Goal: Information Seeking & Learning: Learn about a topic

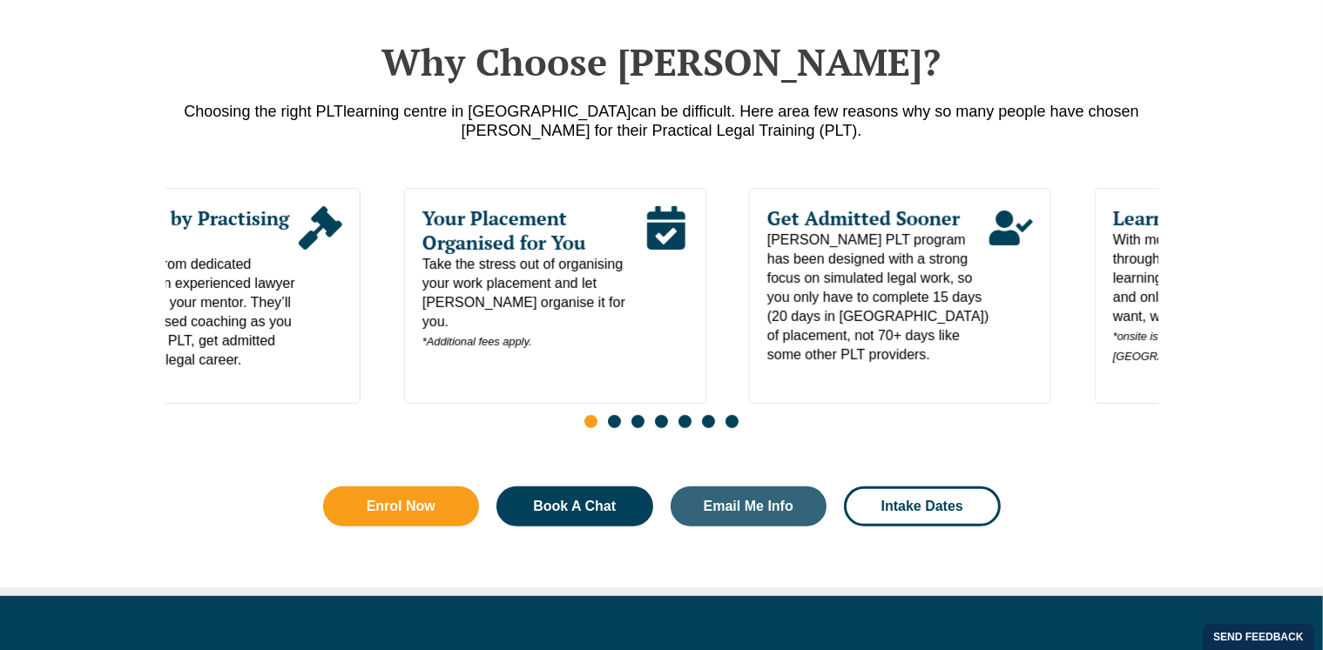
click at [167, 367] on span "You’ll benefit from dedicated guidance by an experienced lawyer who serves as y…" at bounding box center [188, 312] width 222 height 115
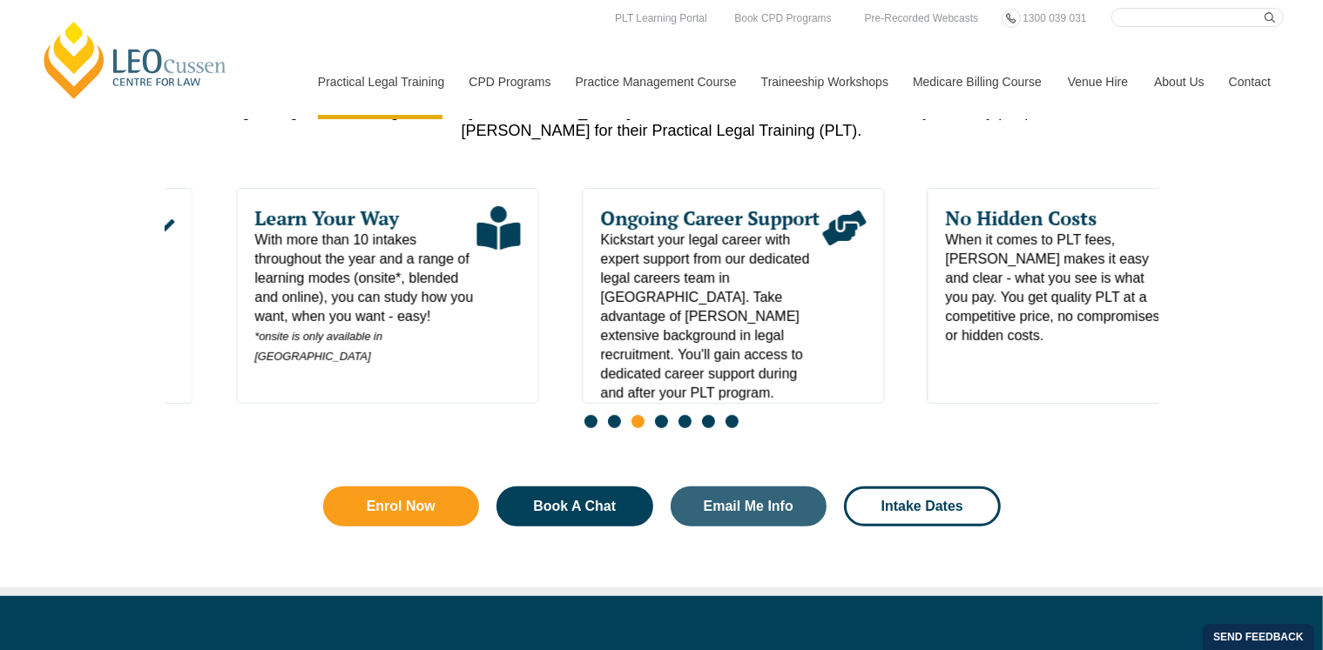
click at [362, 340] on span "With more than 10 intakes throughout the year and a range of learning modes (on…" at bounding box center [366, 299] width 222 height 136
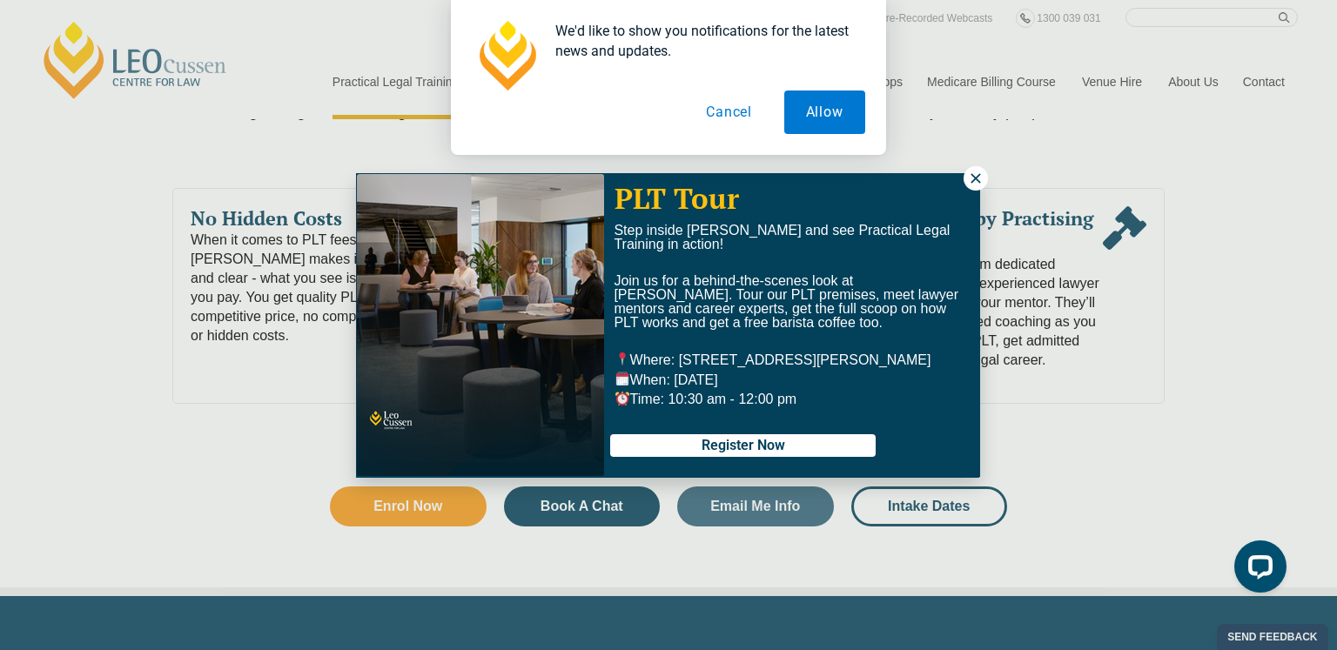
click at [735, 103] on button "Cancel" at bounding box center [730, 113] width 90 height 44
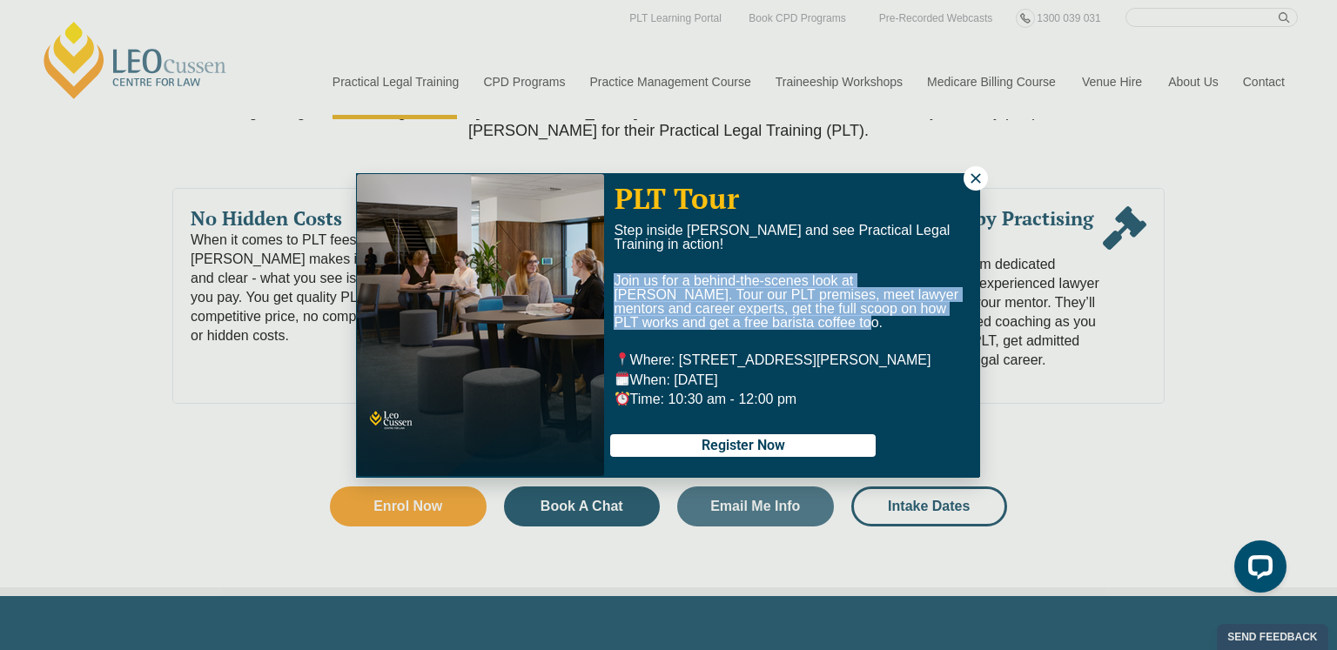
drag, startPoint x: 798, startPoint y: 325, endPoint x: 610, endPoint y: 285, distance: 192.3
click at [610, 285] on div "Step inside Leo Cussen and see Practical Legal Training in action! Join us for …" at bounding box center [792, 317] width 374 height 187
click at [972, 180] on icon at bounding box center [976, 179] width 16 height 16
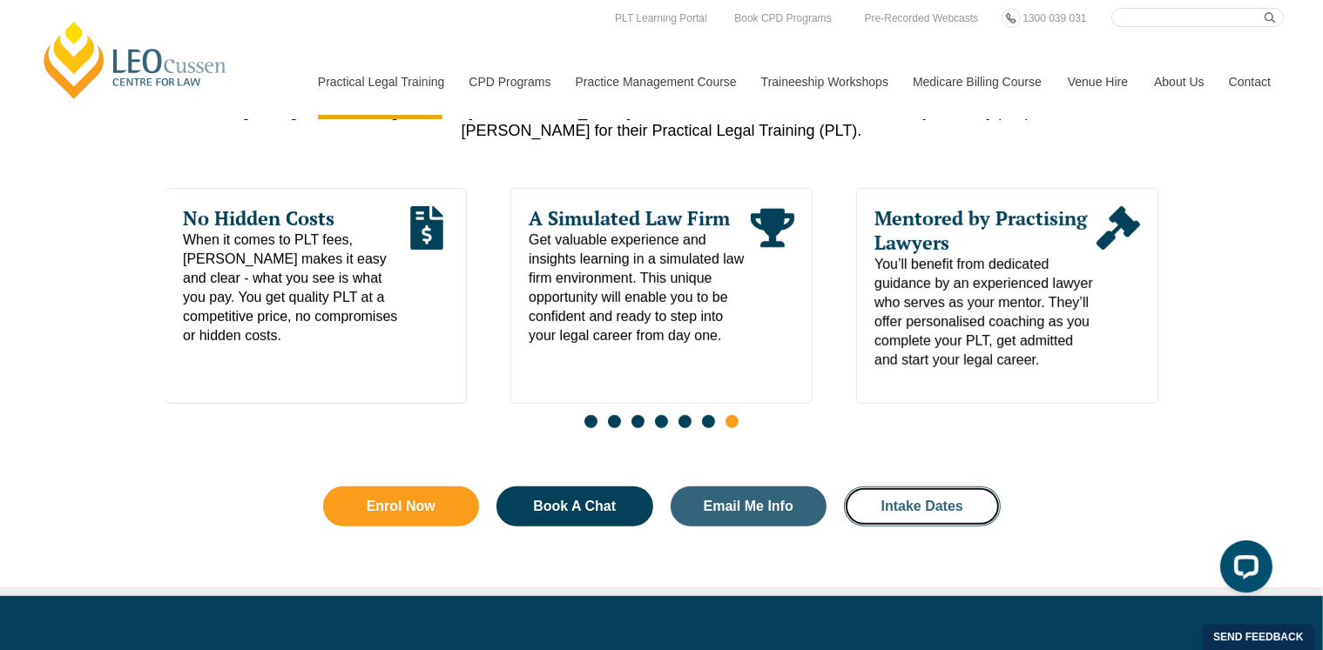
click at [718, 280] on span "Get valuable experience and insights learning in a simulated law firm environme…" at bounding box center [640, 288] width 222 height 115
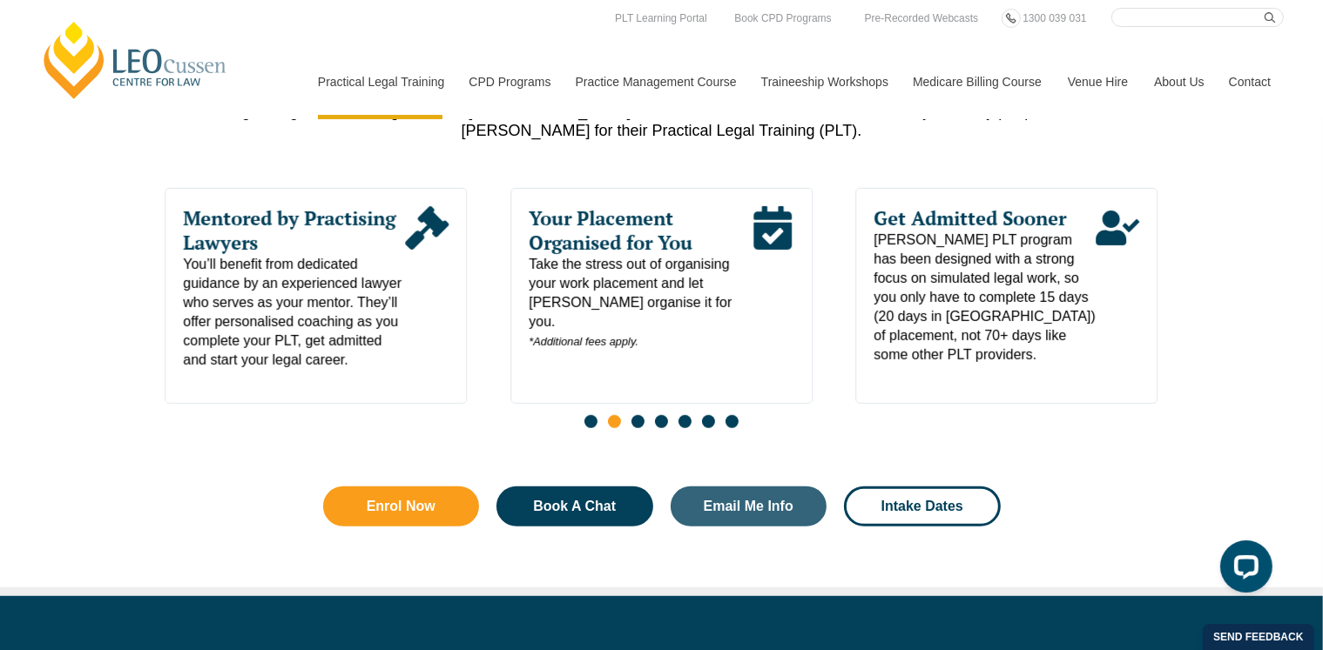
click at [0, 0] on link "Program Dates & Fees" at bounding box center [0, 0] width 0 height 0
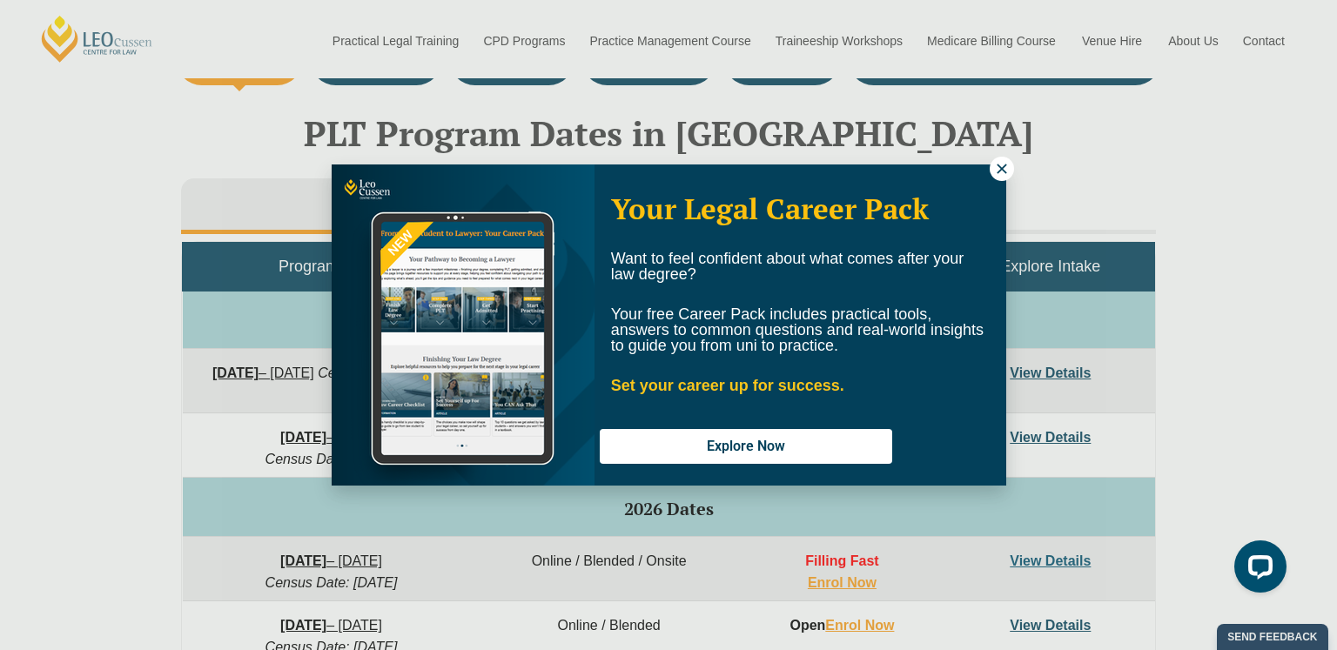
click at [998, 170] on icon at bounding box center [1002, 169] width 16 height 16
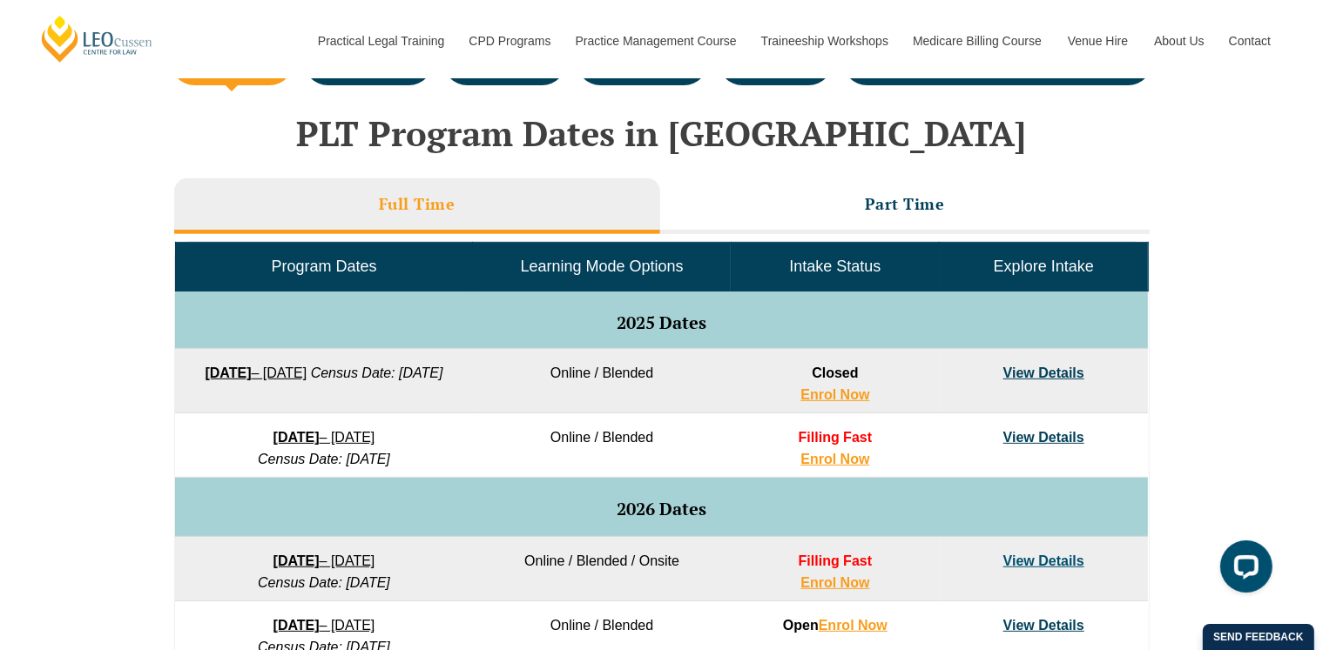
drag, startPoint x: 318, startPoint y: 393, endPoint x: 433, endPoint y: 397, distance: 115.0
click at [433, 397] on td "22 September 2025 – 20 February 2026 Census Date: 20 October 2025" at bounding box center [324, 381] width 298 height 64
click at [1017, 373] on link "View Details" at bounding box center [1043, 373] width 81 height 15
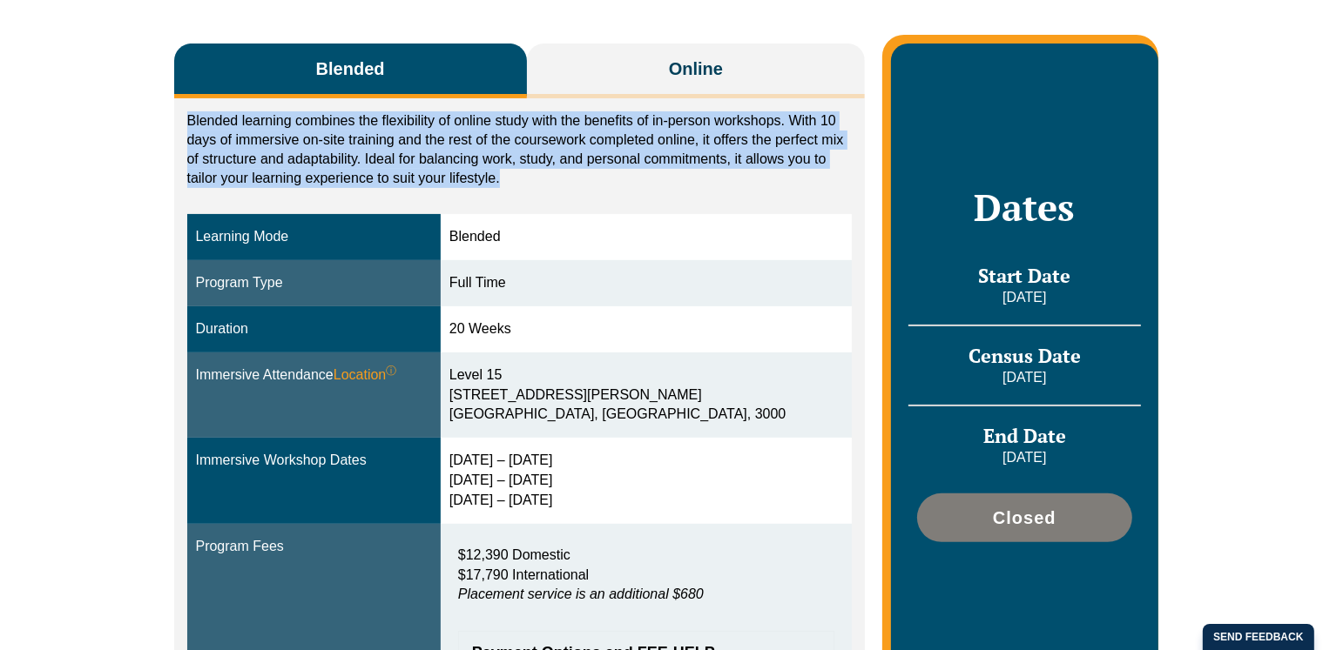
drag, startPoint x: 318, startPoint y: 177, endPoint x: 176, endPoint y: 112, distance: 155.9
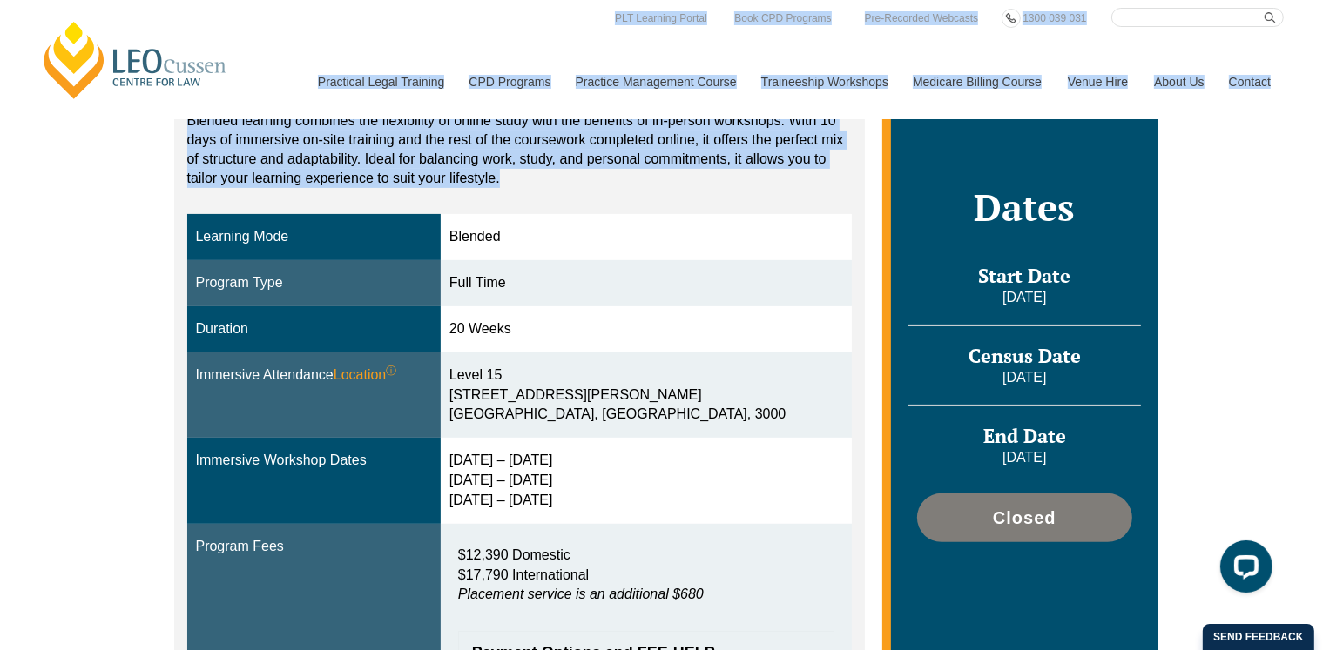
click at [695, 177] on p "Blended learning combines the flexibility of online study with the benefits of …" at bounding box center [519, 149] width 665 height 77
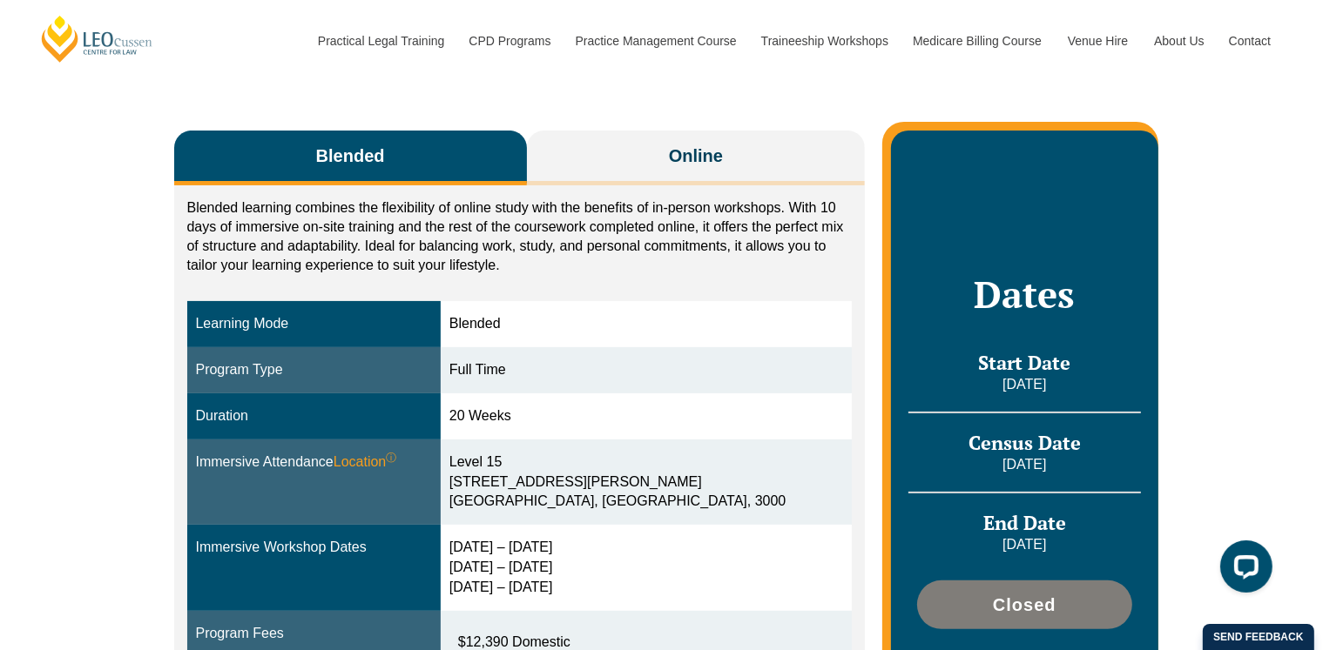
scroll to position [348, 0]
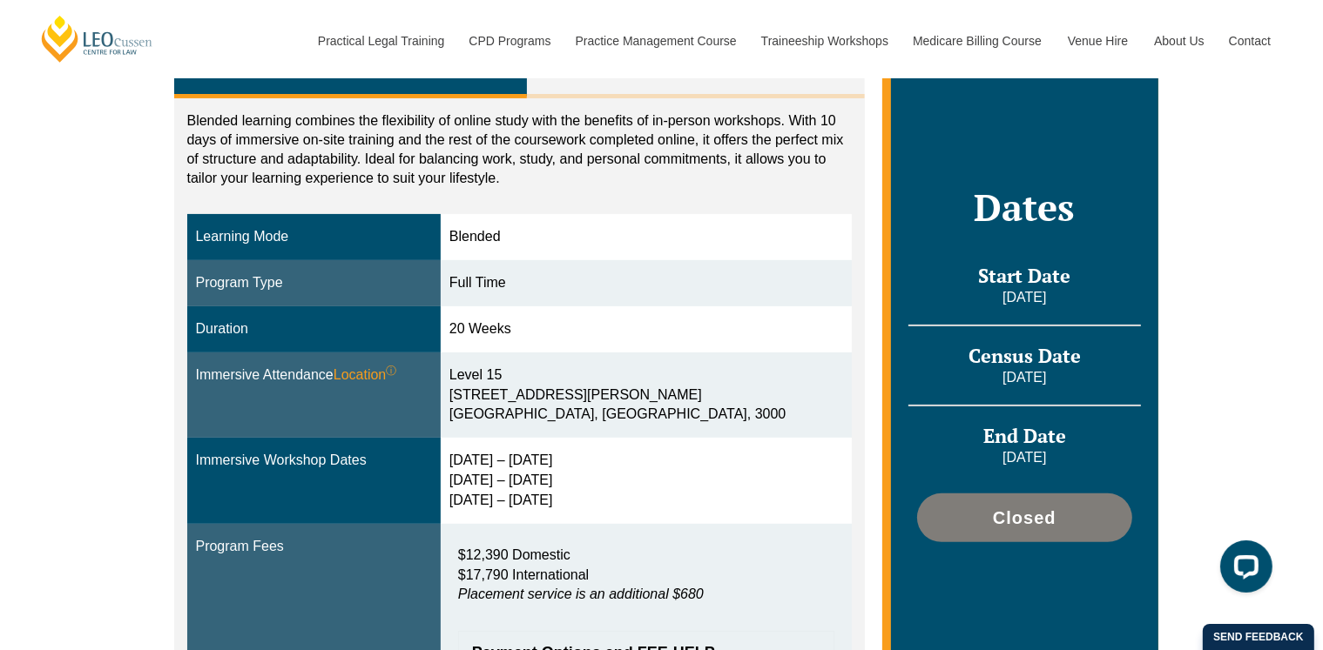
drag, startPoint x: 960, startPoint y: 295, endPoint x: 1066, endPoint y: 292, distance: 105.4
click at [1066, 292] on p "[DATE]" at bounding box center [1024, 297] width 232 height 19
click at [1135, 309] on div "Start Date [DATE]" at bounding box center [1024, 295] width 232 height 63
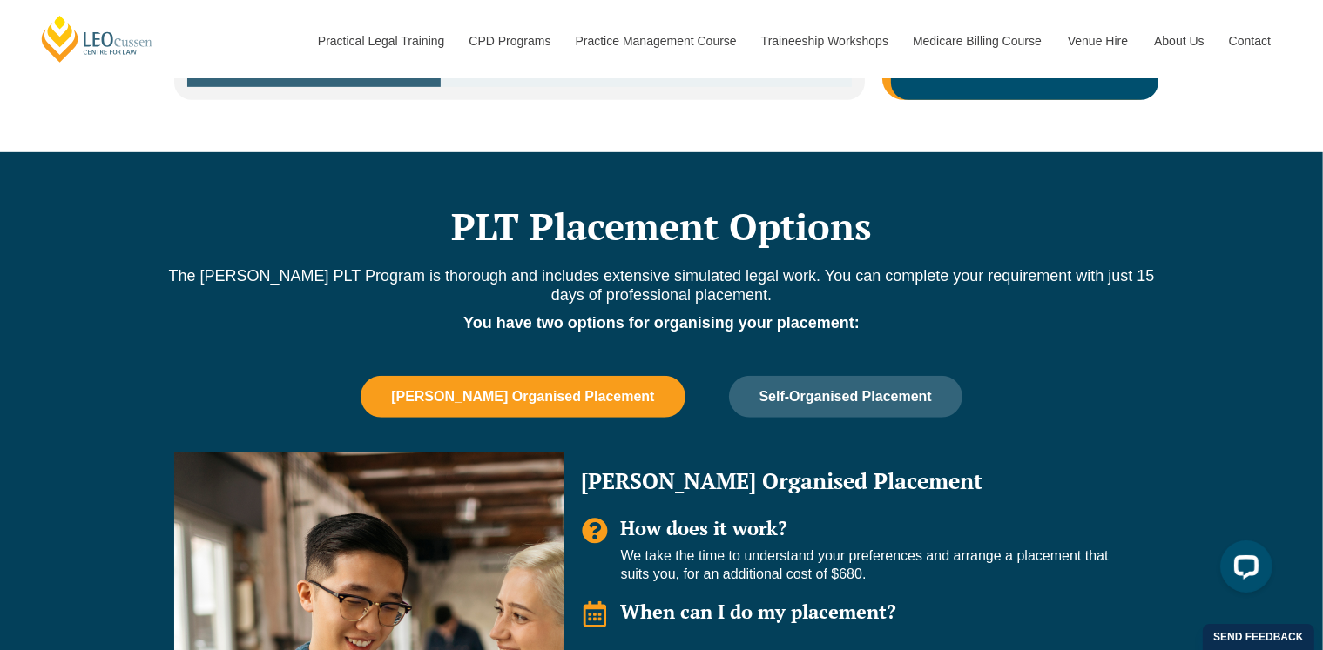
scroll to position [1306, 0]
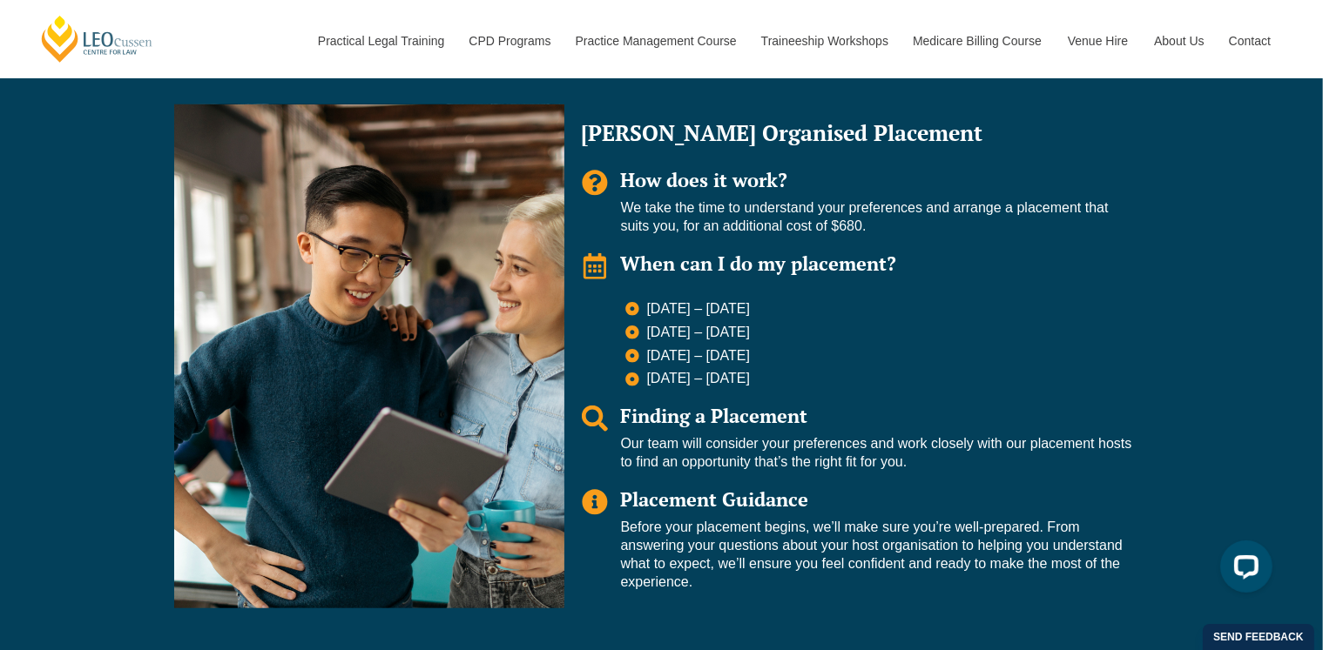
click at [538, 229] on div "Tabs. Open items with Enter or Space, close with Escape and navigate using the …" at bounding box center [369, 356] width 390 height 504
